Goal: Find contact information: Obtain details needed to contact an individual or organization

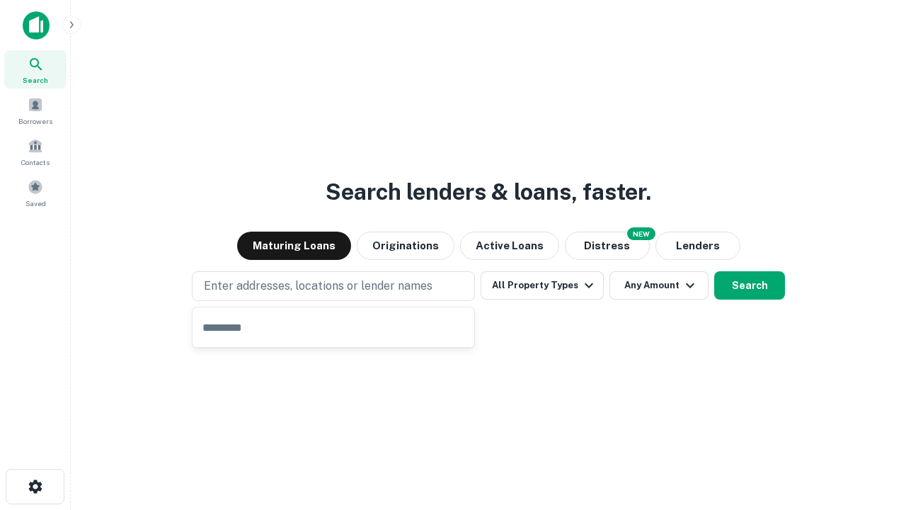
type input "**********"
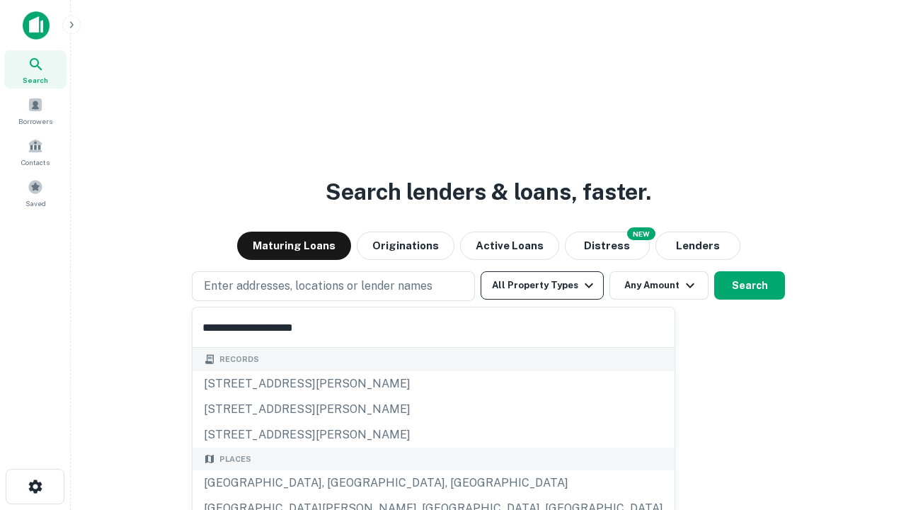
click at [338, 483] on div "Santa Monica, CA, USA" at bounding box center [434, 482] width 482 height 25
click at [542, 285] on button "All Property Types" at bounding box center [542, 285] width 123 height 28
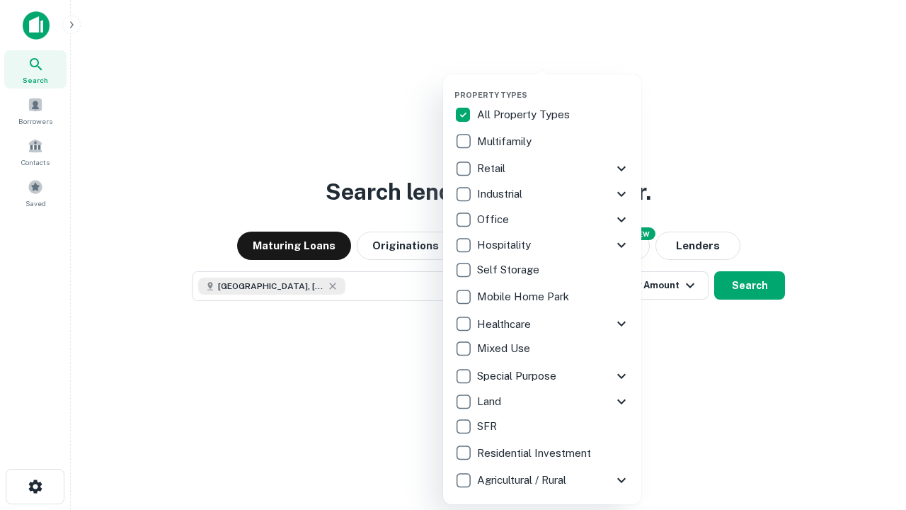
click at [554, 86] on button "button" at bounding box center [554, 86] width 198 height 1
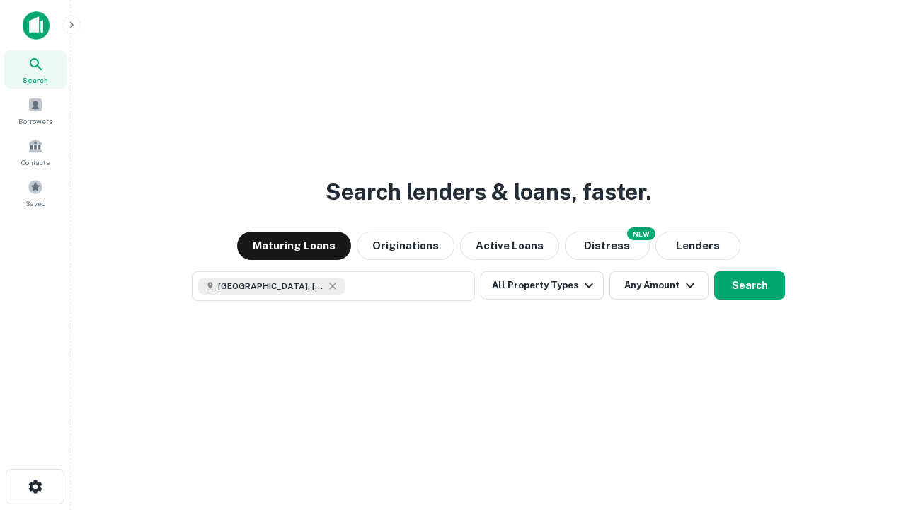
scroll to position [23, 0]
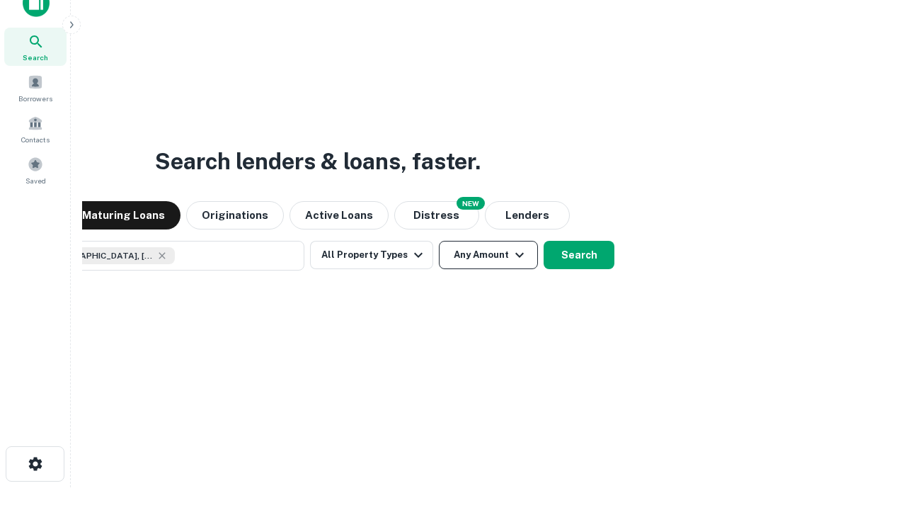
click at [439, 241] on button "Any Amount" at bounding box center [488, 255] width 99 height 28
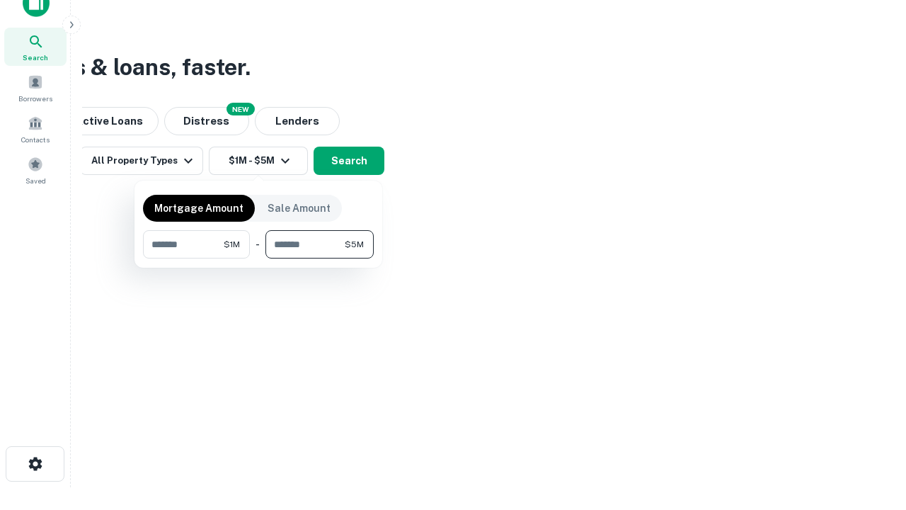
type input "*******"
click at [258, 258] on button "button" at bounding box center [258, 258] width 231 height 1
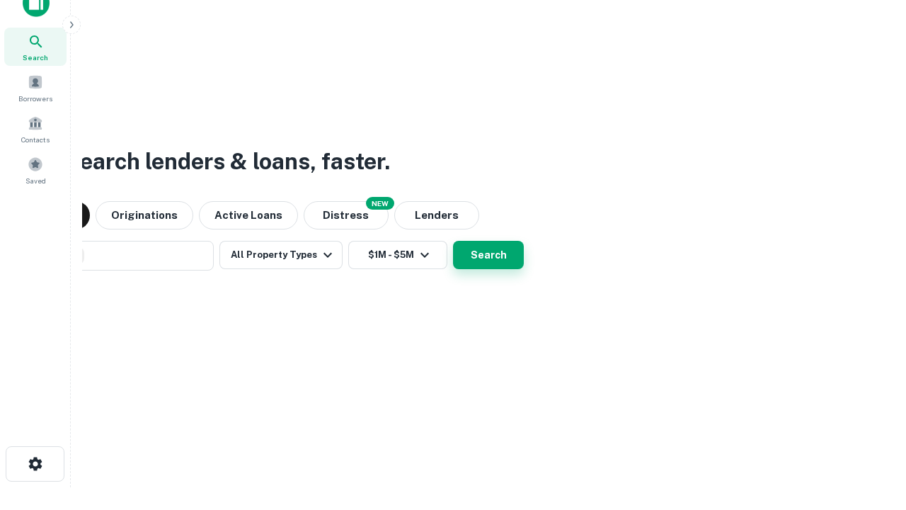
click at [453, 241] on button "Search" at bounding box center [488, 255] width 71 height 28
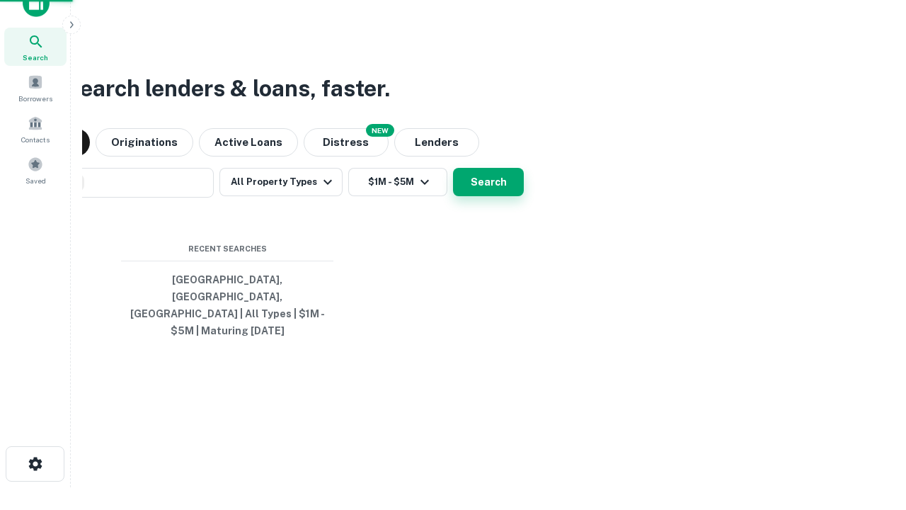
scroll to position [46, 401]
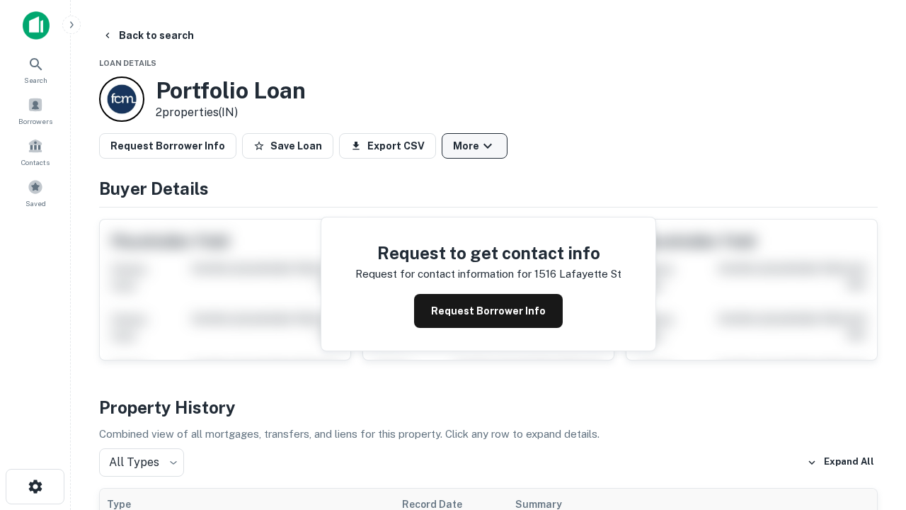
click at [474, 146] on button "More" at bounding box center [475, 145] width 66 height 25
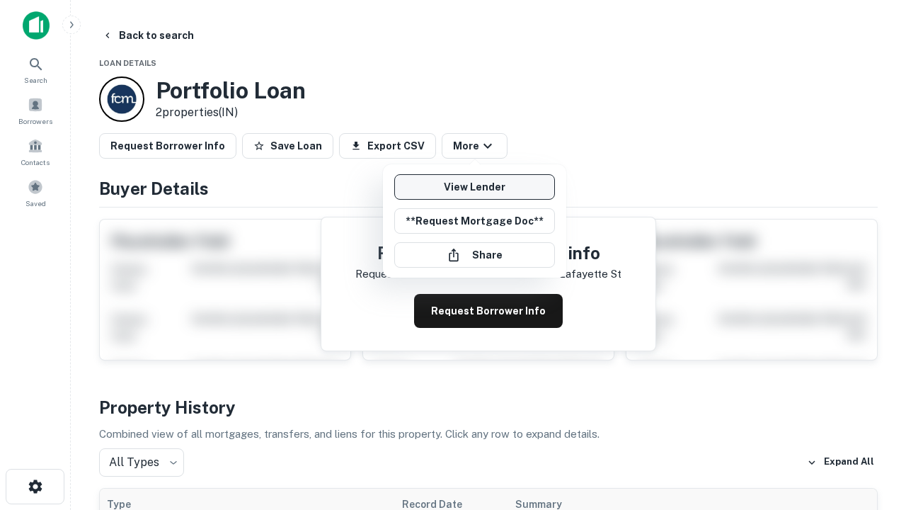
click at [474, 187] on link "View Lender" at bounding box center [474, 186] width 161 height 25
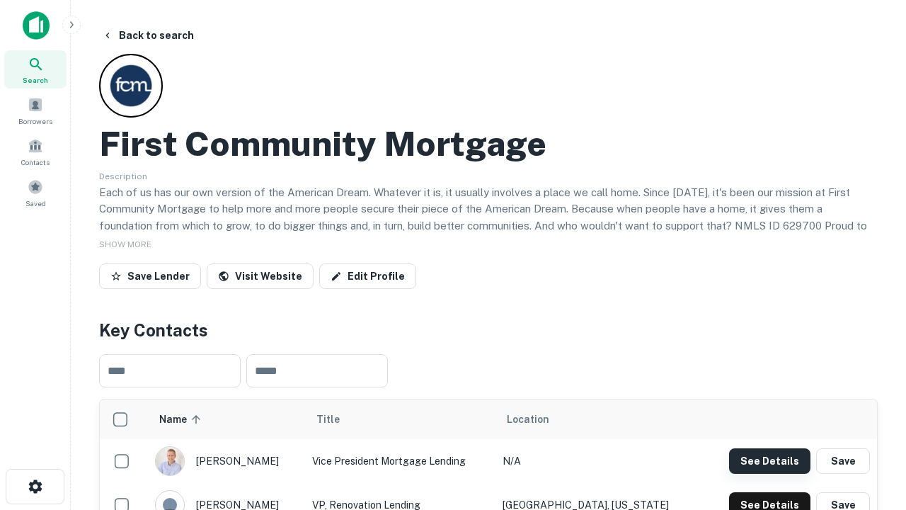
click at [770, 460] on button "See Details" at bounding box center [769, 460] width 81 height 25
